Goal: Navigation & Orientation: Find specific page/section

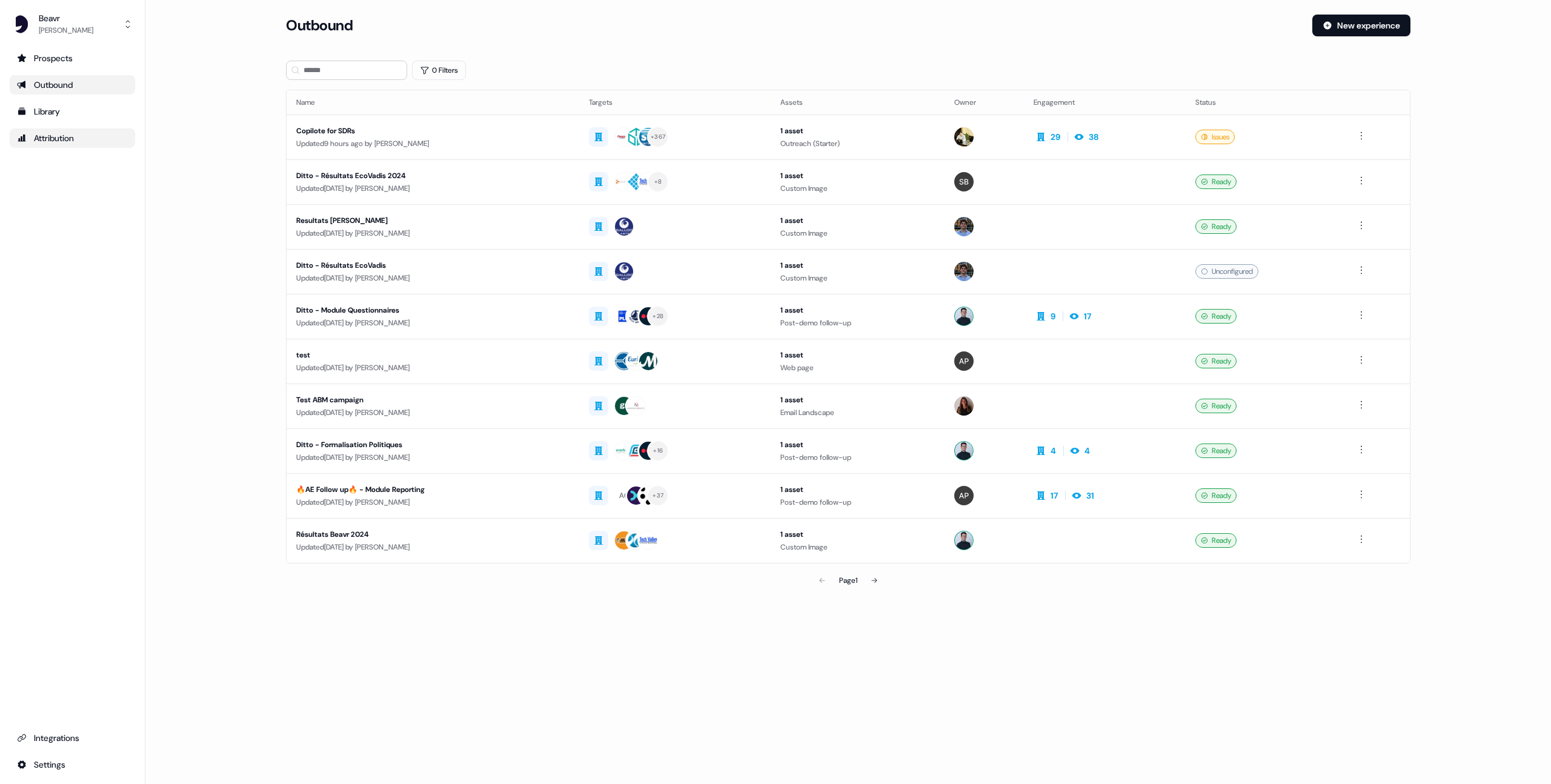
click at [40, 138] on div "Attribution" at bounding box center [72, 138] width 111 height 12
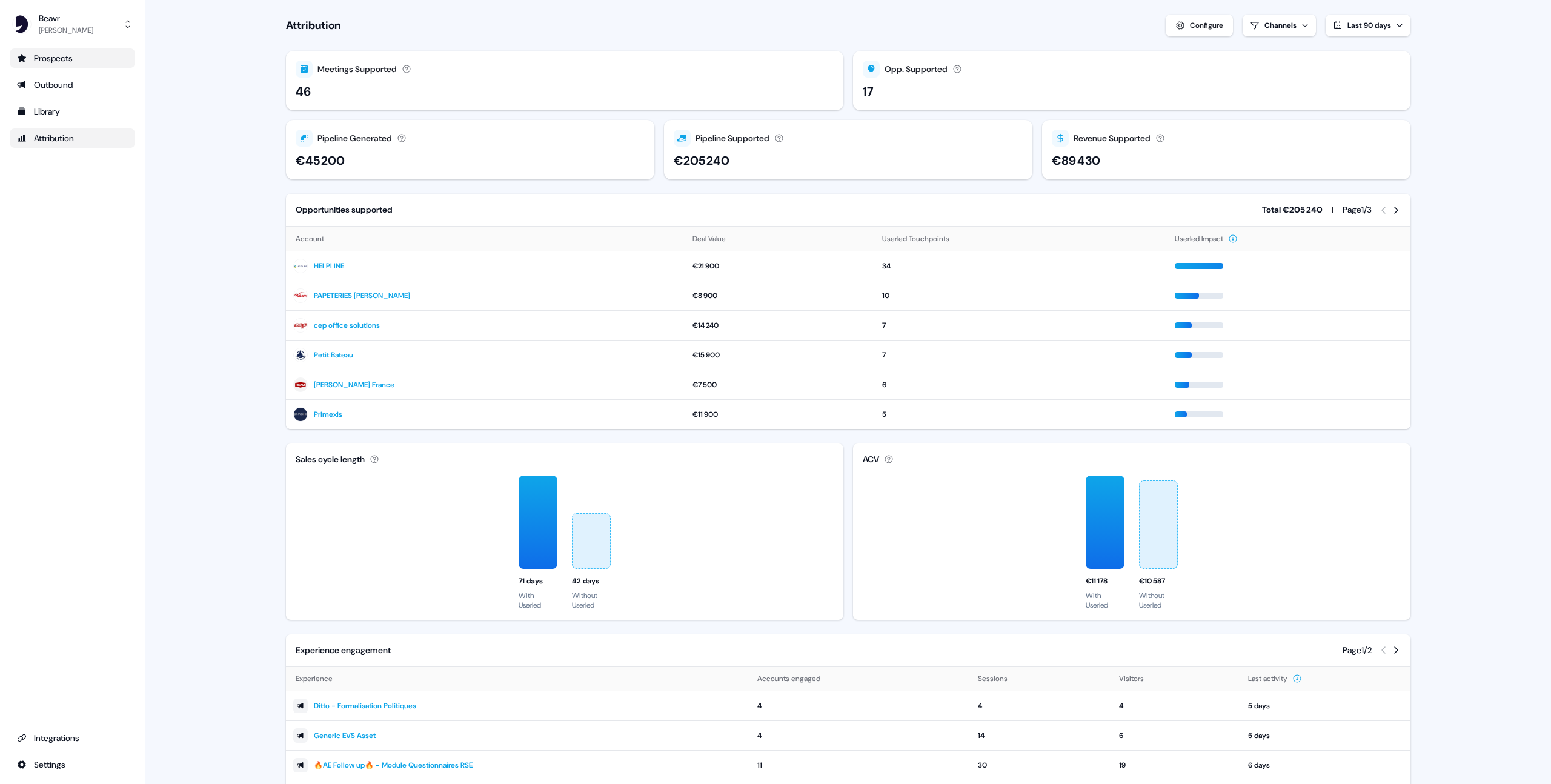
click at [60, 52] on div "Prospects" at bounding box center [72, 58] width 111 height 12
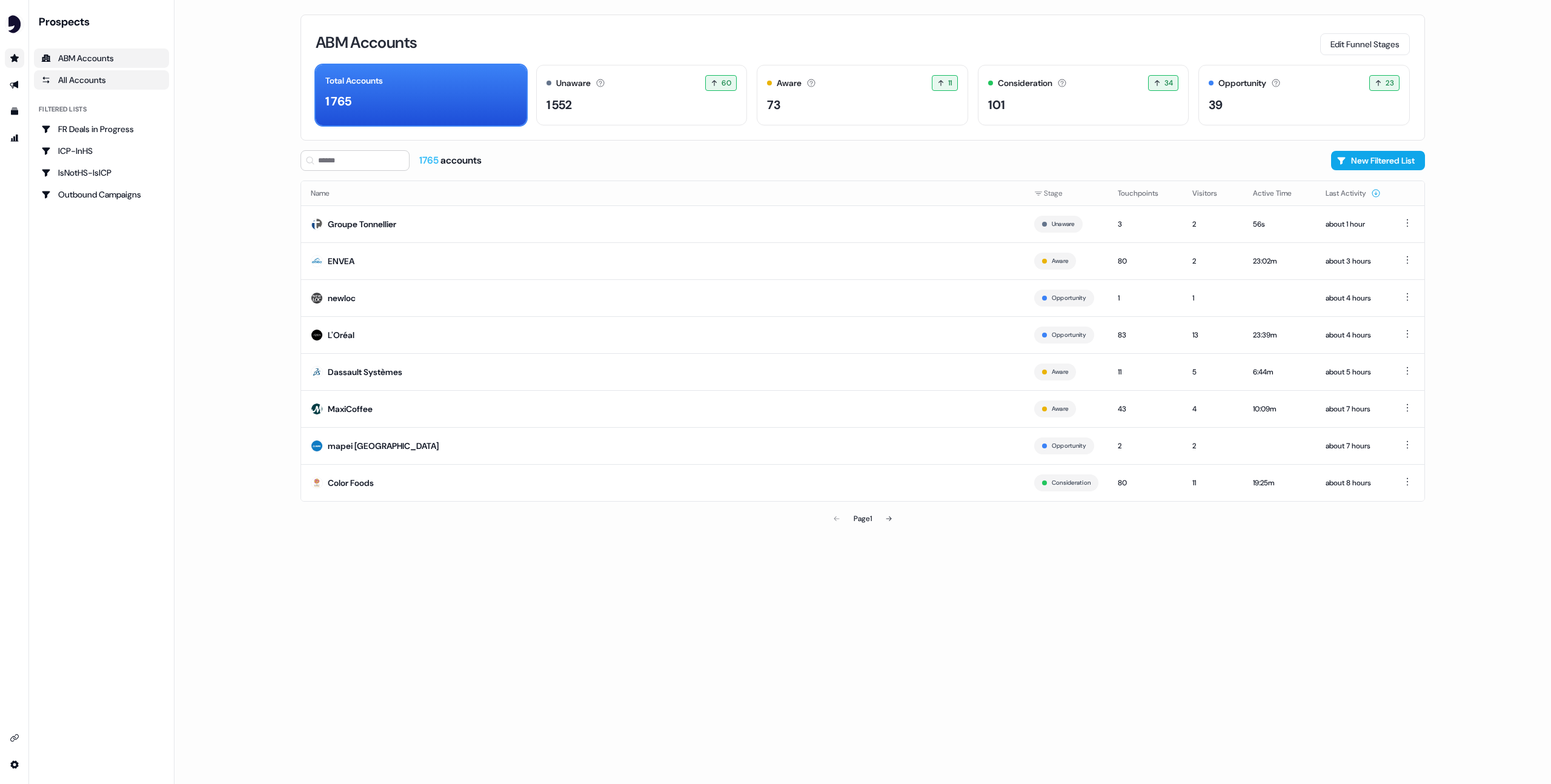
click at [97, 88] on link "All Accounts" at bounding box center [101, 79] width 135 height 19
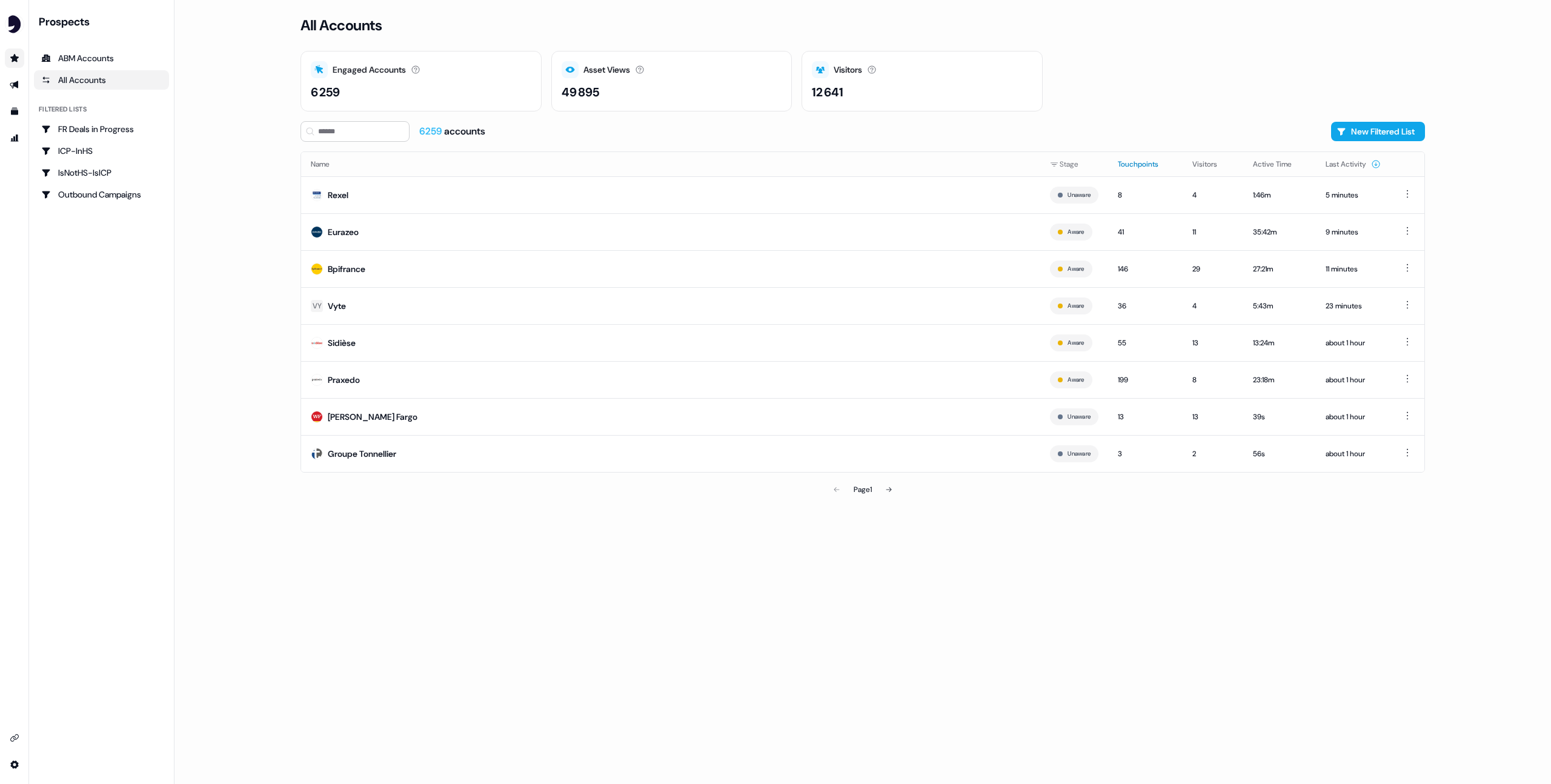
click at [1133, 164] on button "Touchpoints" at bounding box center [1146, 164] width 55 height 22
click at [102, 147] on div "ICP-InHS" at bounding box center [101, 150] width 121 height 12
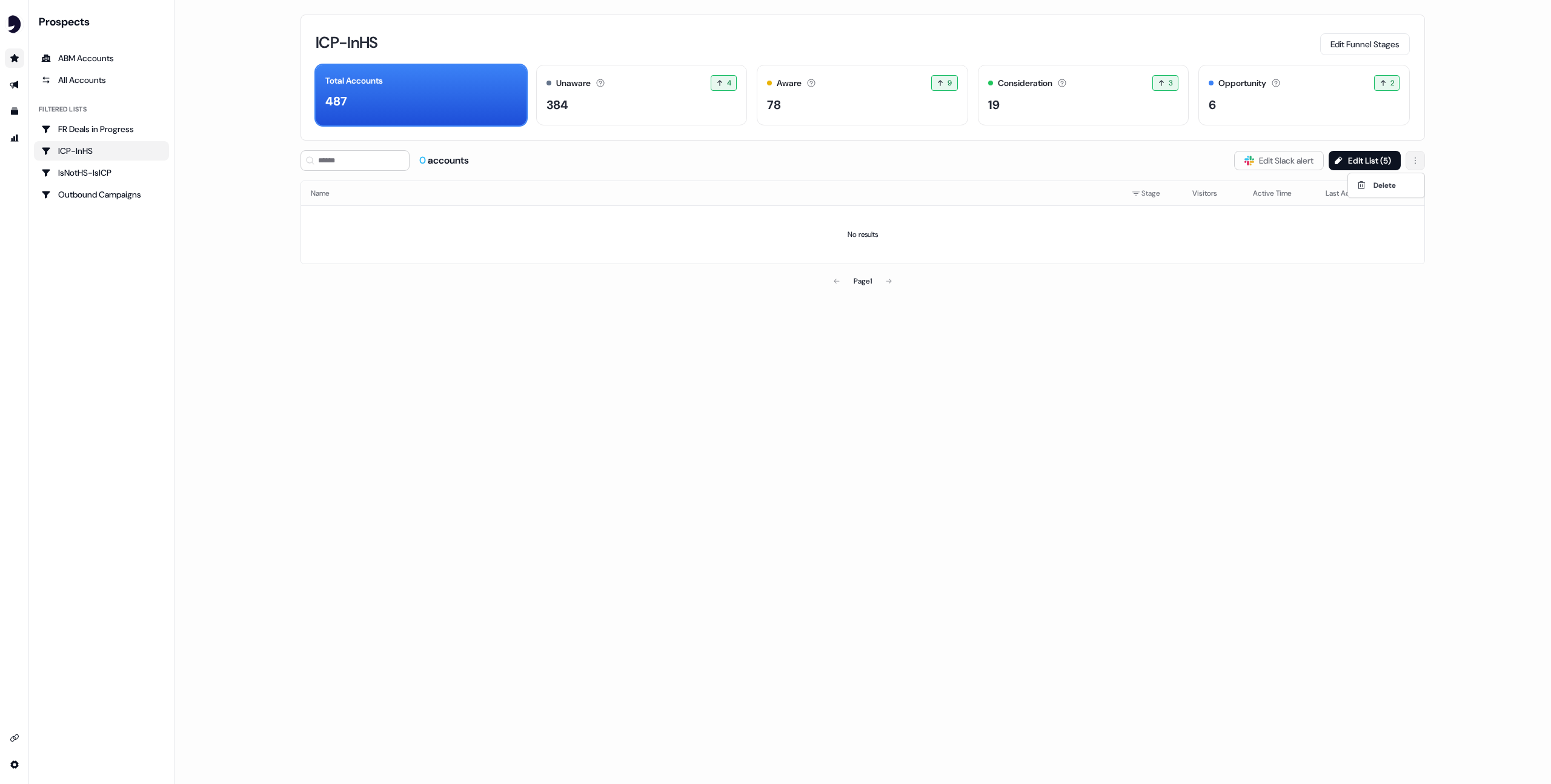
click at [1415, 161] on html "For the best experience switch devices to a bigger screen. Go to [DOMAIN_NAME] …" at bounding box center [776, 392] width 1551 height 784
click at [1413, 164] on html "For the best experience switch devices to a bigger screen. Go to [DOMAIN_NAME] …" at bounding box center [776, 392] width 1551 height 784
click at [453, 87] on div "Total Accounts 487" at bounding box center [420, 94] width 211 height 60
click at [914, 84] on div "Aware Accounts with 5+ minutes of usage or significant LinkedIn ad engagement! …" at bounding box center [862, 83] width 191 height 16
